Goal: Check status: Check status

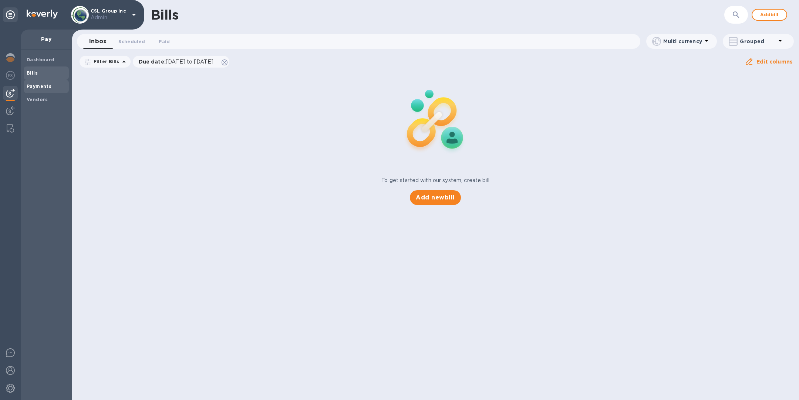
click at [50, 89] on span "Payments" at bounding box center [46, 86] width 39 height 7
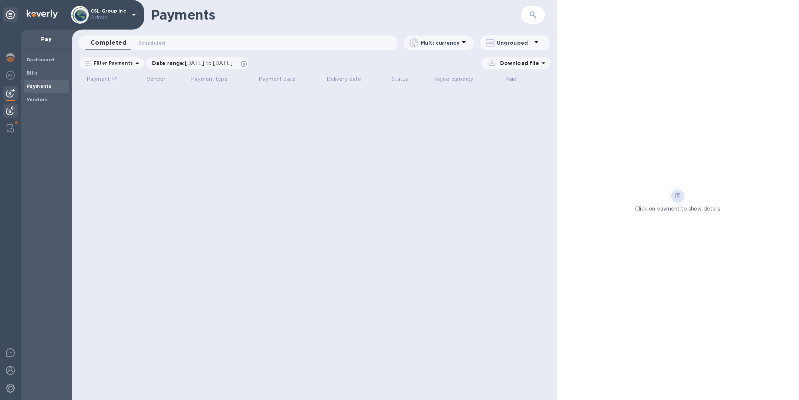
click at [9, 114] on img at bounding box center [10, 110] width 9 height 9
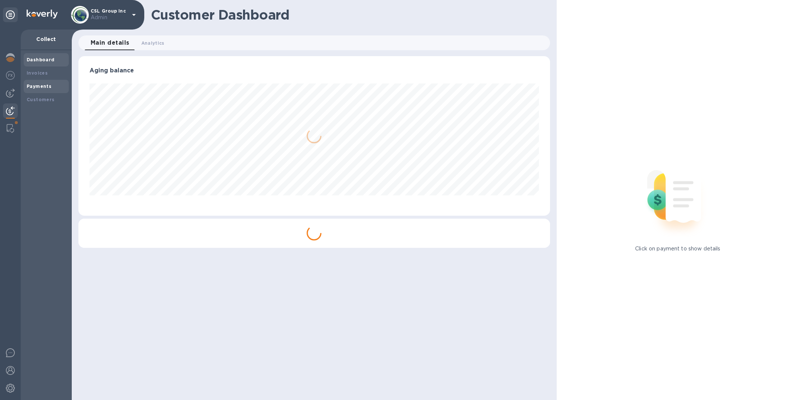
scroll to position [160, 471]
click at [47, 84] on b "Payments" at bounding box center [39, 87] width 25 height 6
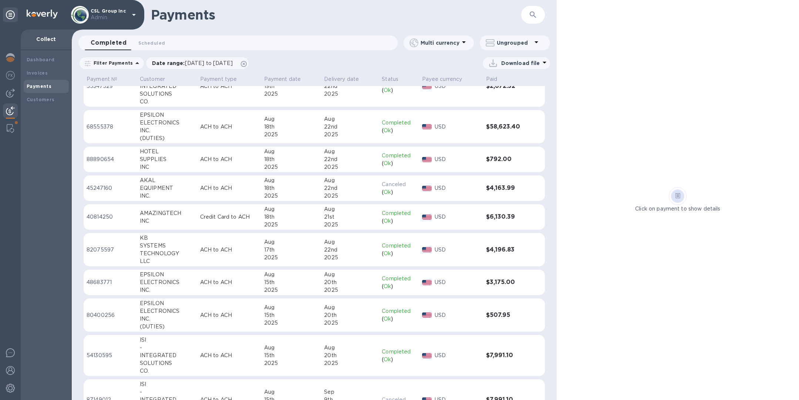
scroll to position [639, 0]
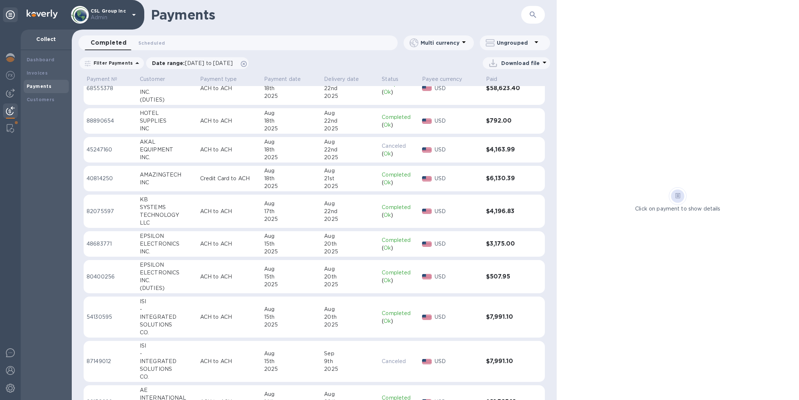
click at [170, 181] on div "INC" at bounding box center [167, 183] width 54 height 8
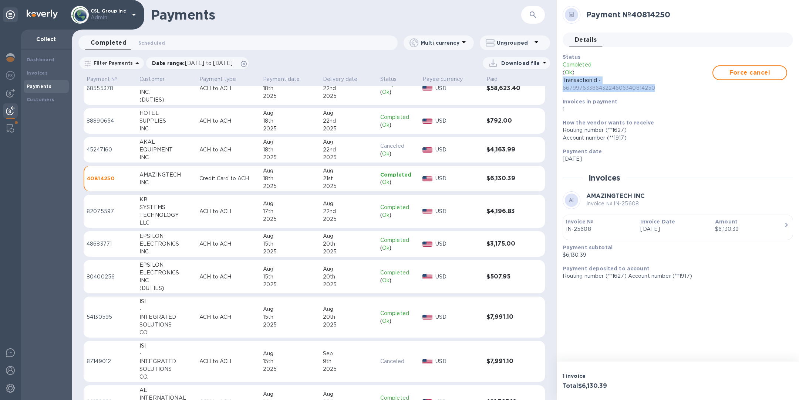
drag, startPoint x: 656, startPoint y: 87, endPoint x: 559, endPoint y: 78, distance: 96.9
click at [559, 78] on div "Status Completed ( Ok ) TransactionId - 6679976338643224606340814250 Force canc…" at bounding box center [674, 83] width 230 height 66
copy p "TransactionId - 6679976338643224606340814250"
click at [526, 15] on button "button" at bounding box center [533, 15] width 18 height 18
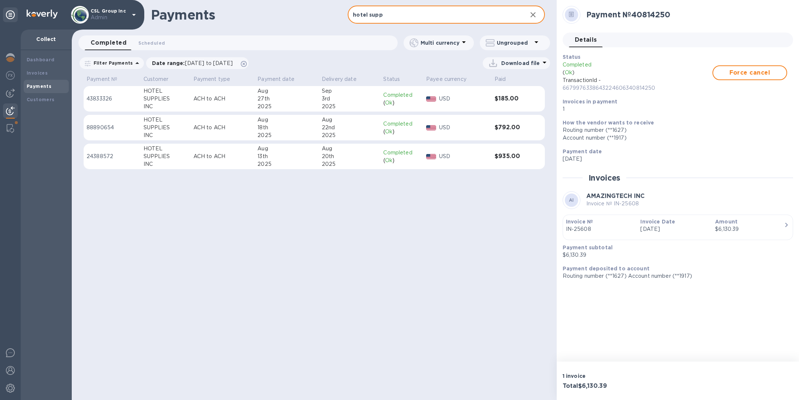
type input "hotel supp"
click at [309, 118] on div "Aug" at bounding box center [286, 120] width 58 height 8
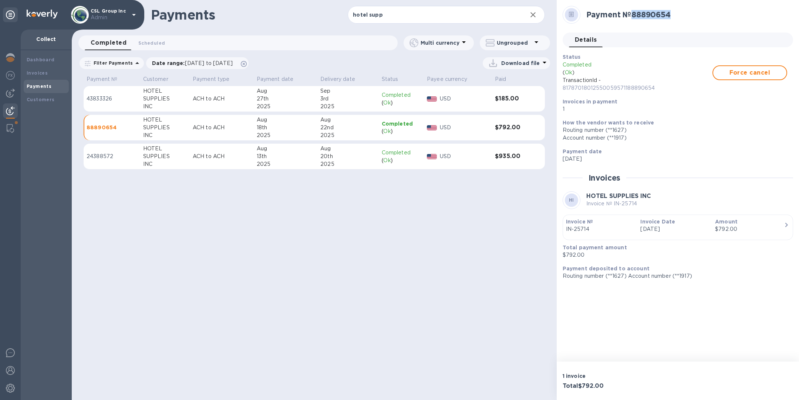
drag, startPoint x: 676, startPoint y: 15, endPoint x: 635, endPoint y: 14, distance: 41.4
click at [635, 14] on h2 "Payment № 88890654" at bounding box center [686, 14] width 201 height 9
copy h2 "88890654"
drag, startPoint x: 660, startPoint y: 85, endPoint x: 557, endPoint y: 87, distance: 102.4
click at [557, 88] on div "Payment № 88890654 Details 0 Status Completed ( Ok ) TransactionId - 8178701801…" at bounding box center [677, 181] width 242 height 362
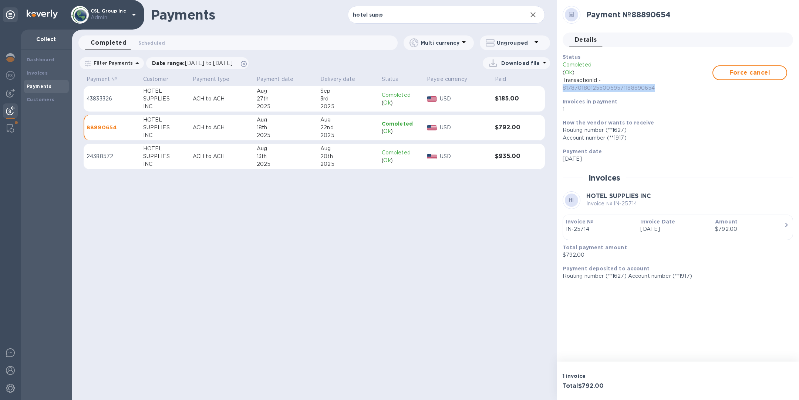
copy p "81787018012550059571188890654"
click at [257, 160] on div "13th" at bounding box center [286, 157] width 58 height 8
click at [535, 15] on icon "button" at bounding box center [532, 14] width 9 height 9
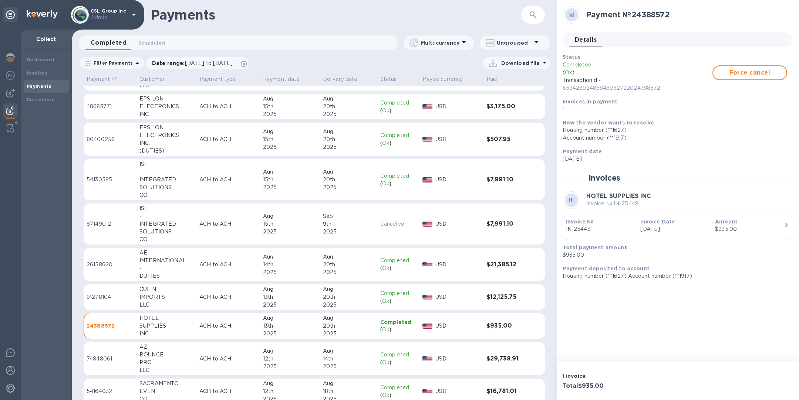
scroll to position [814, 0]
